Goal: Information Seeking & Learning: Learn about a topic

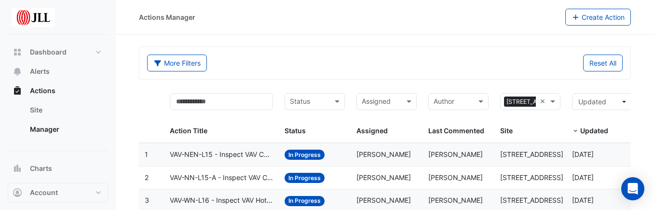
click at [463, 65] on div "Reset All" at bounding box center [507, 63] width 244 height 17
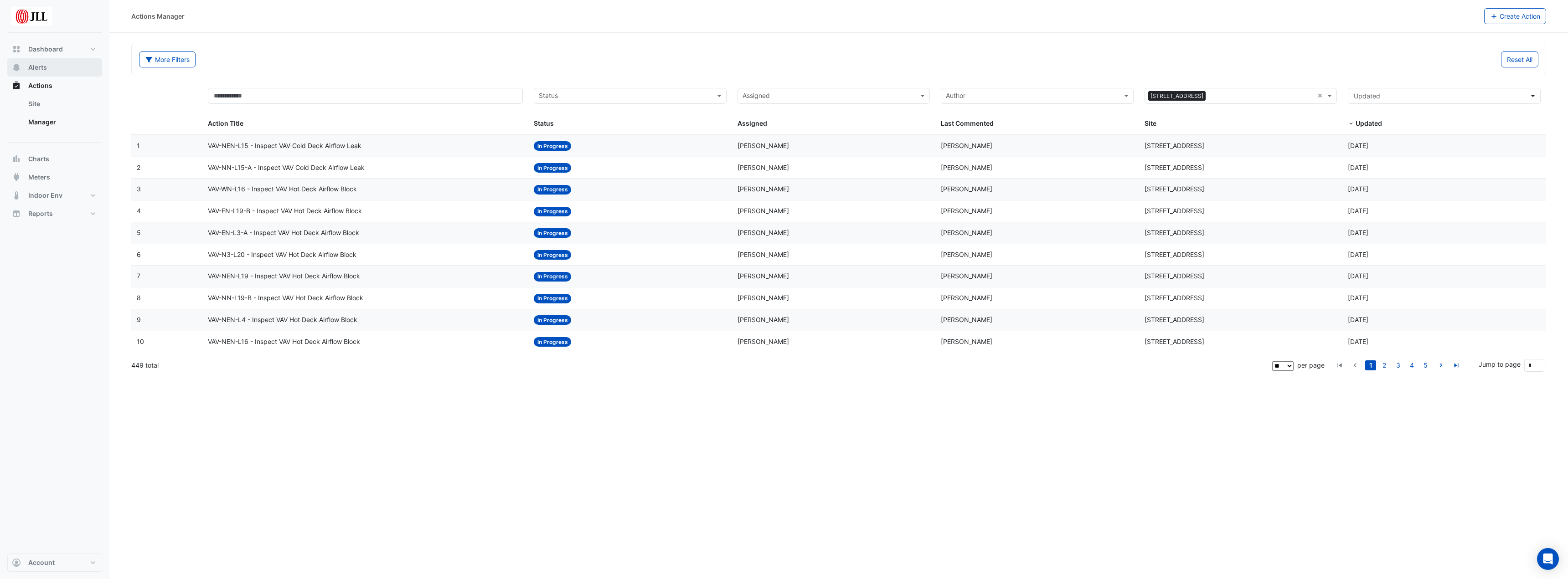
click at [41, 69] on span "Alerts" at bounding box center [38, 68] width 19 height 9
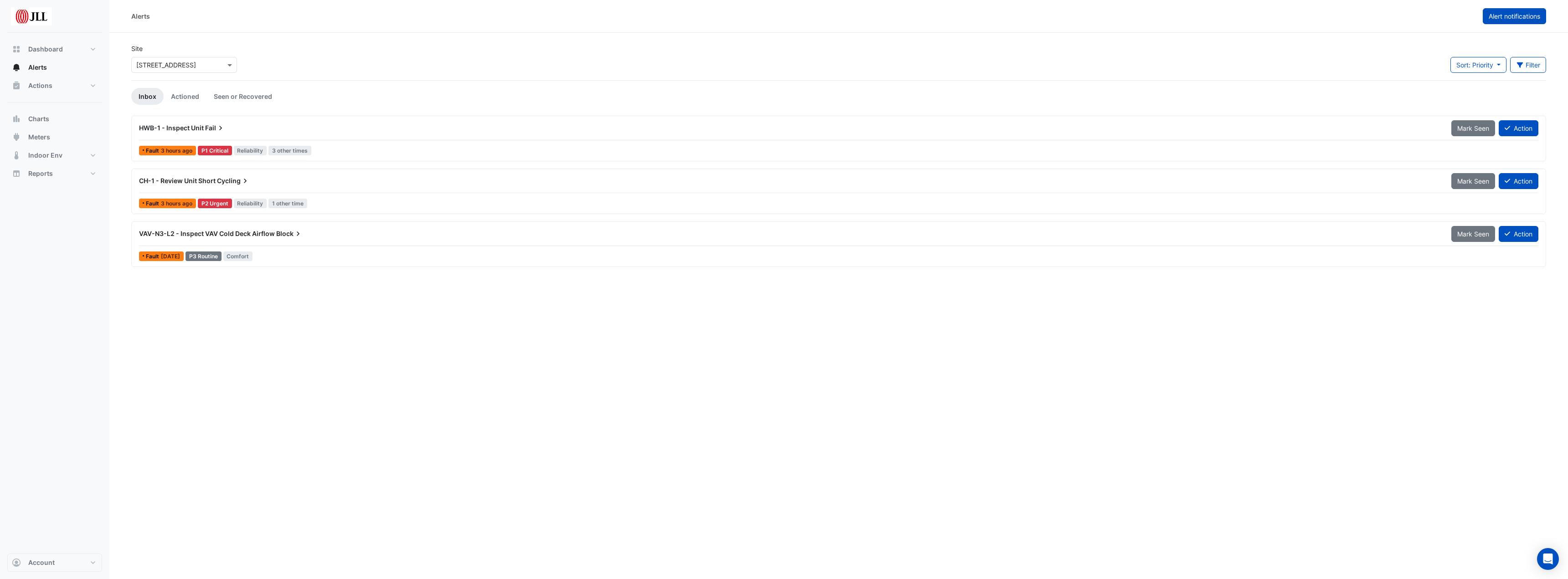
click at [625, 16] on span "Alert notifications" at bounding box center [1514, 16] width 52 height 8
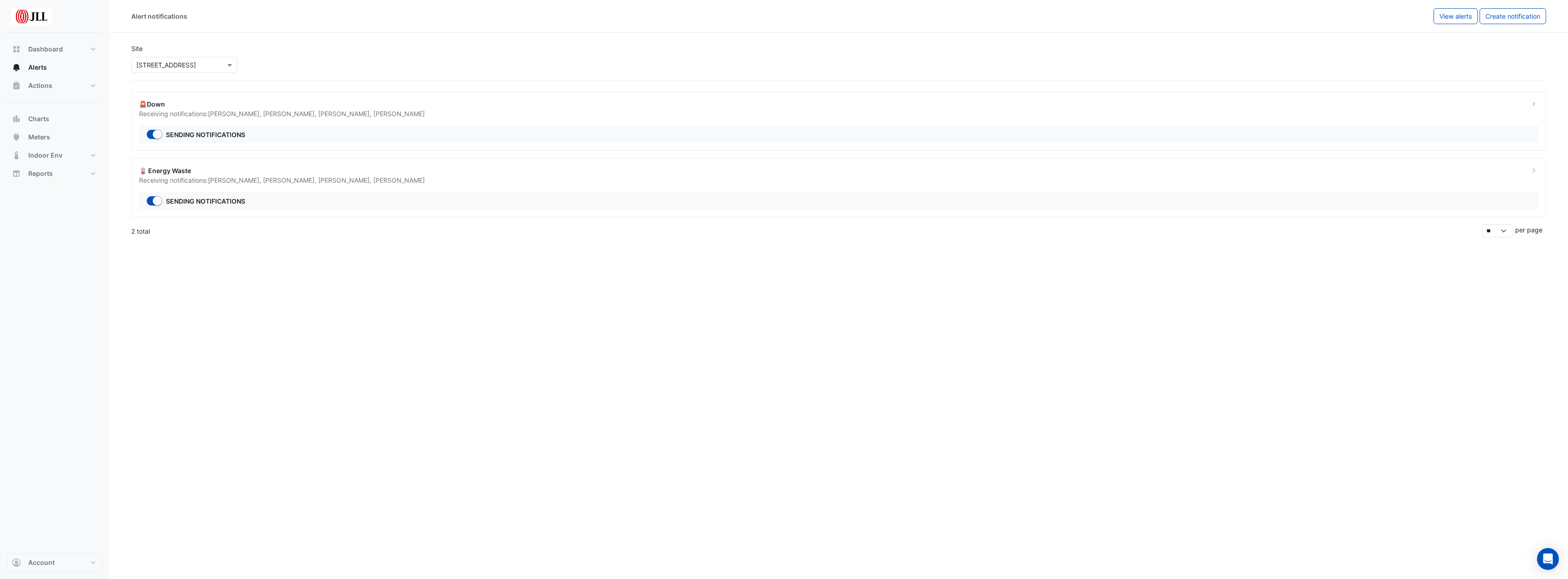
click at [170, 65] on input "text" at bounding box center [175, 65] width 78 height 9
click at [327, 49] on div "Site Select a Site × [STREET_ADDRESS][GEOGRAPHIC_DATA][STREET_ADDRESS]" at bounding box center [838, 59] width 1426 height 43
click at [68, 47] on button "Dashboard" at bounding box center [55, 48] width 95 height 18
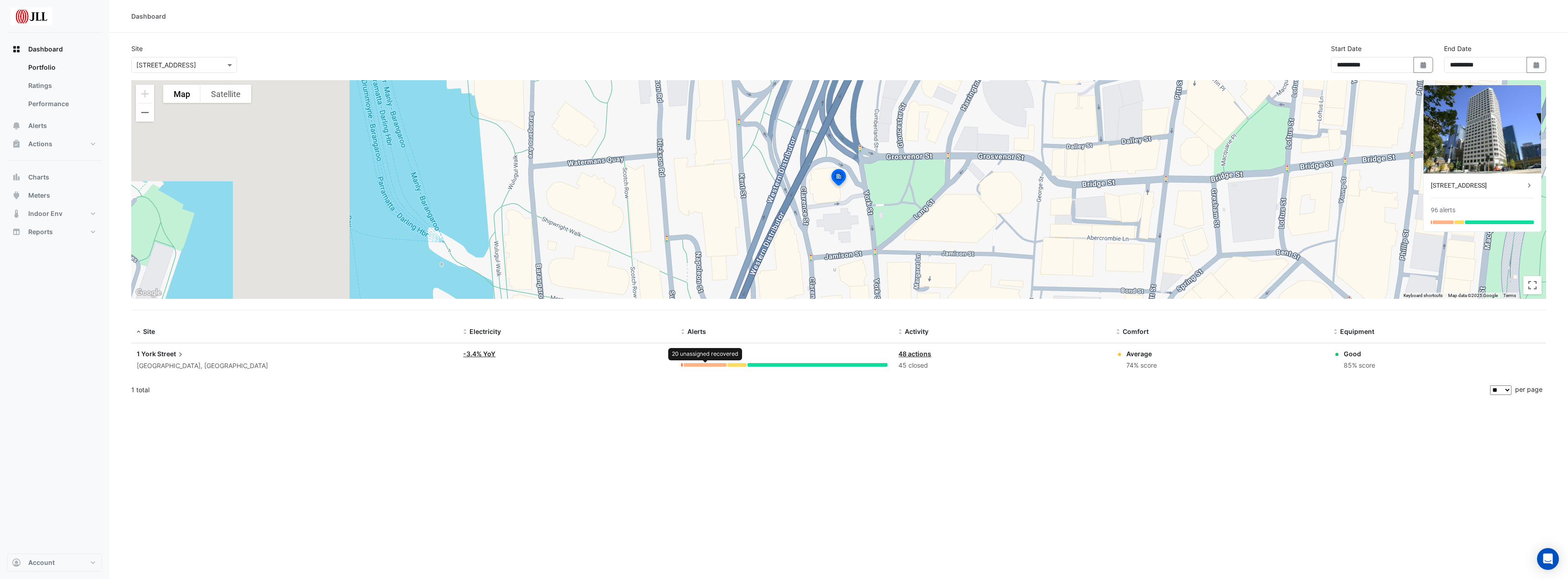
click at [625, 197] on div at bounding box center [705, 365] width 43 height 4
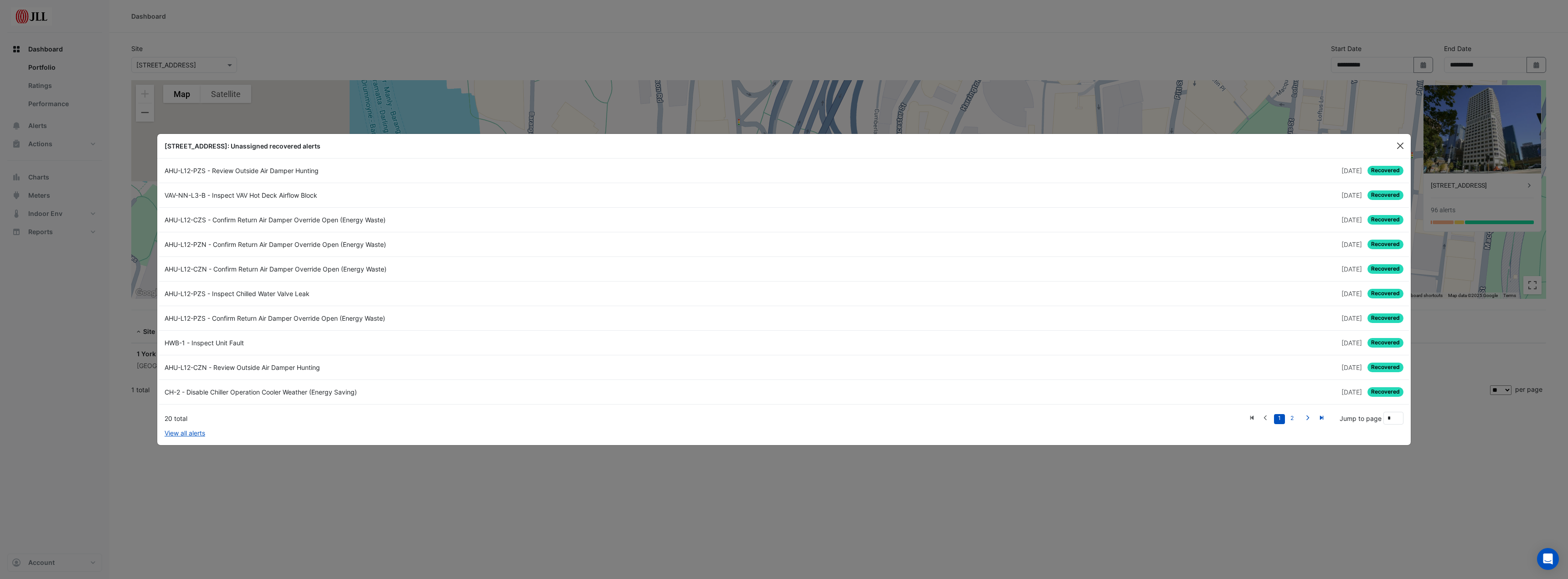
click at [625, 143] on button "Close" at bounding box center [1401, 145] width 13 height 13
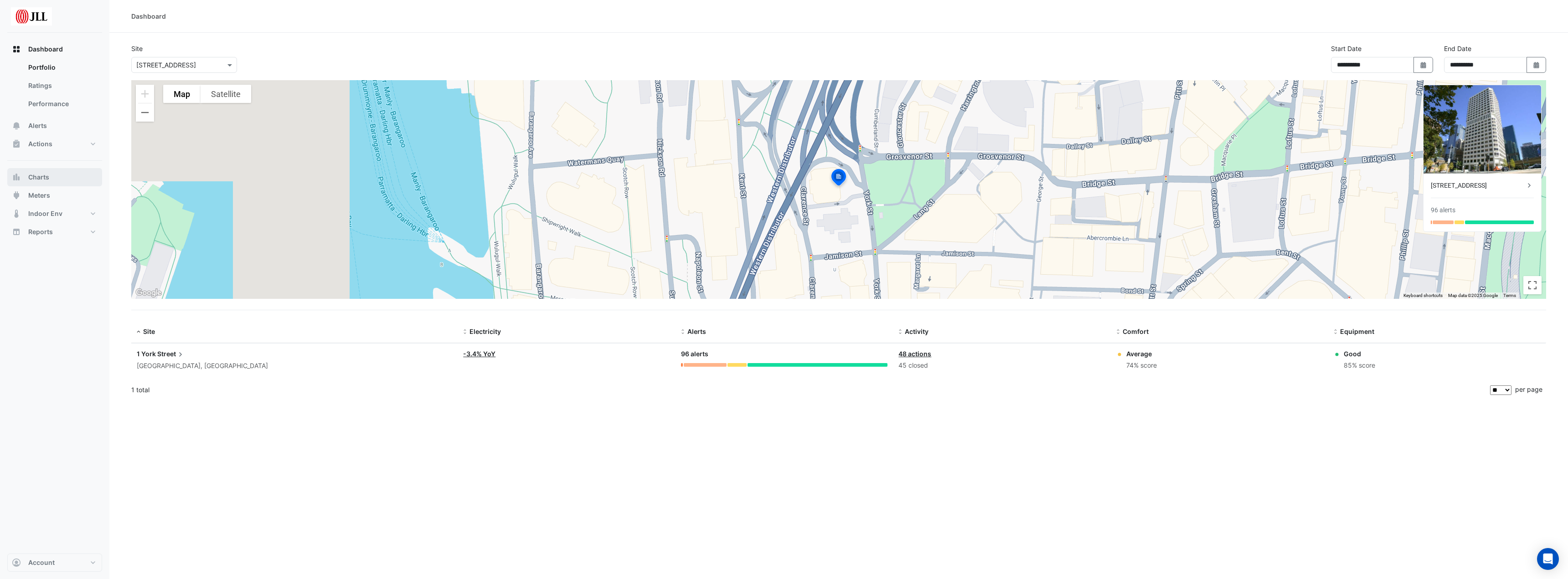
click at [51, 179] on button "Charts" at bounding box center [55, 177] width 95 height 18
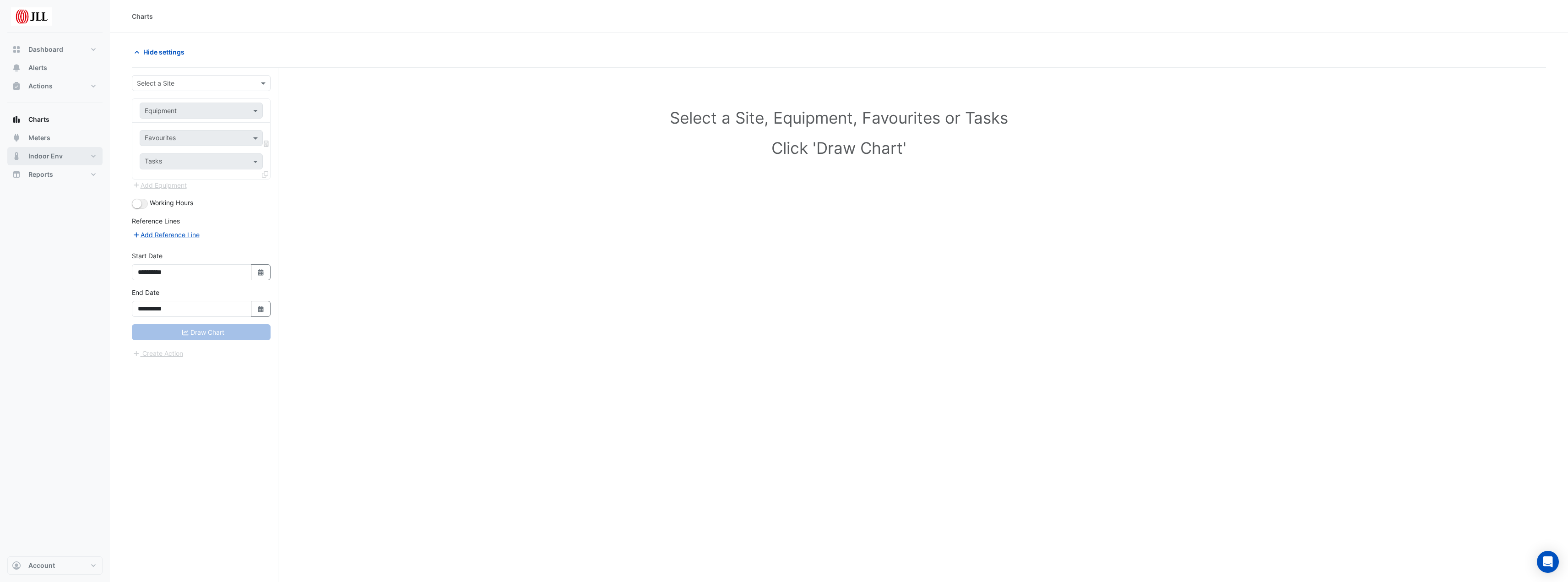
click at [51, 151] on button "Indoor Env" at bounding box center [55, 156] width 95 height 18
